Goal: Task Accomplishment & Management: Manage account settings

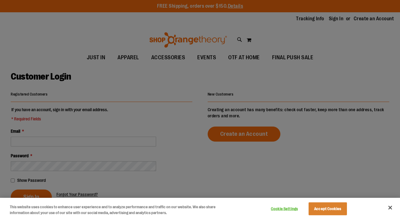
click at [69, 144] on div at bounding box center [200, 109] width 400 height 219
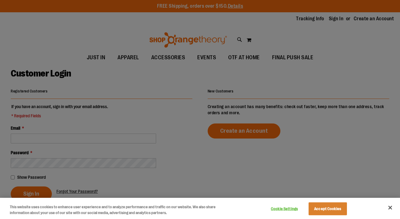
click at [69, 142] on div at bounding box center [200, 109] width 400 height 219
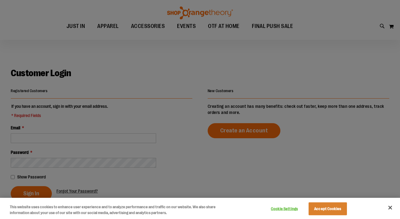
scroll to position [23, 0]
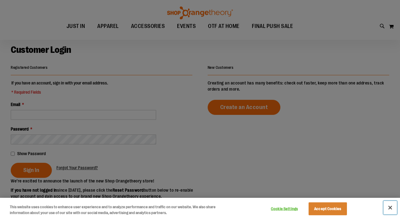
click at [389, 205] on button "Close" at bounding box center [391, 208] width 14 height 14
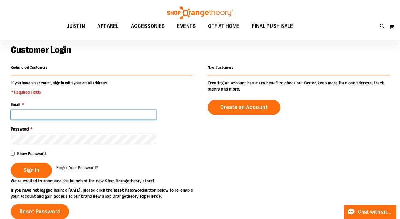
click at [103, 115] on input "Email *" at bounding box center [84, 115] width 146 height 10
type input "**********"
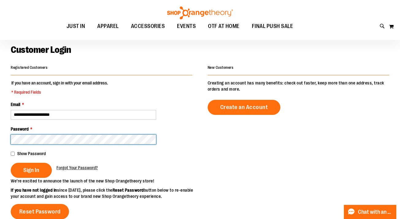
click at [11, 163] on button "Sign In" at bounding box center [31, 170] width 41 height 15
